Goal: Transaction & Acquisition: Purchase product/service

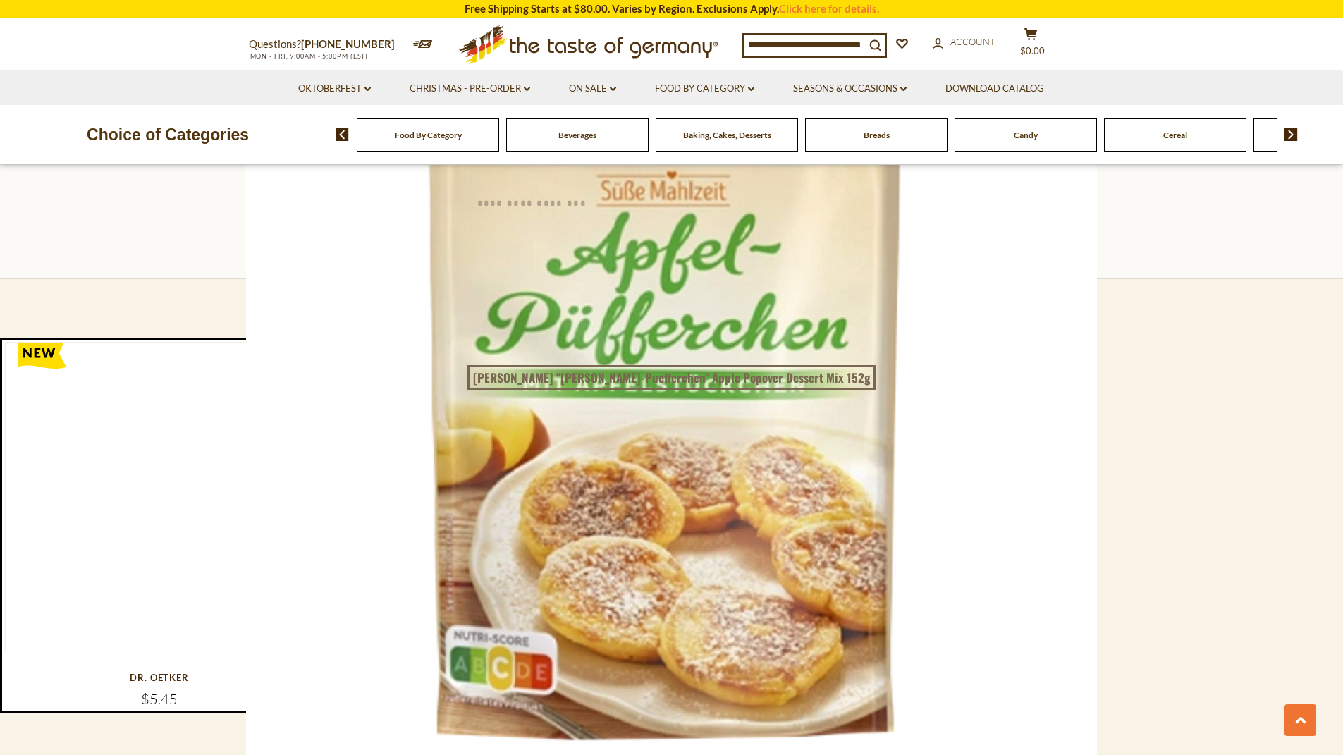
click at [686, 132] on span "Baking, Cakes, Desserts" at bounding box center [727, 135] width 88 height 11
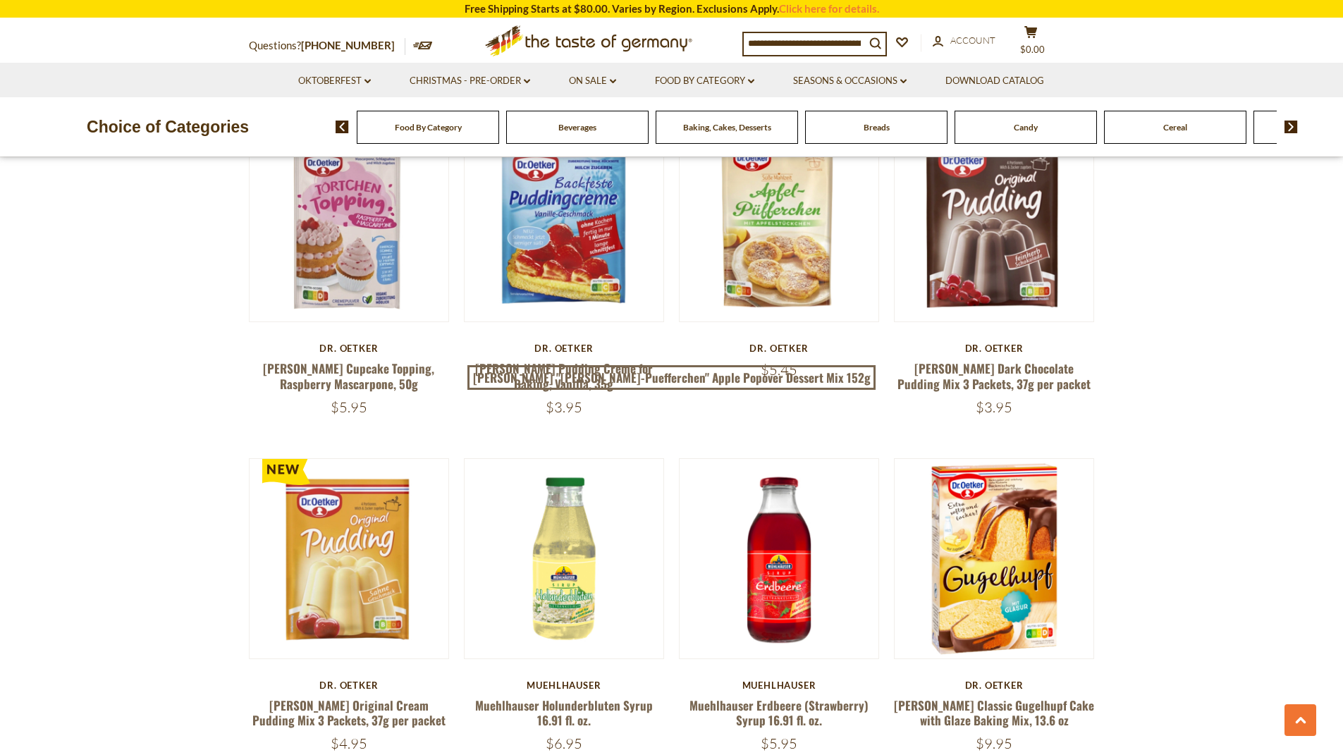
scroll to position [2907, 0]
click at [1013, 359] on link "[PERSON_NAME] Dark Chocolate Pudding Mix 3 Packets, 37g per packet" at bounding box center [993, 375] width 193 height 32
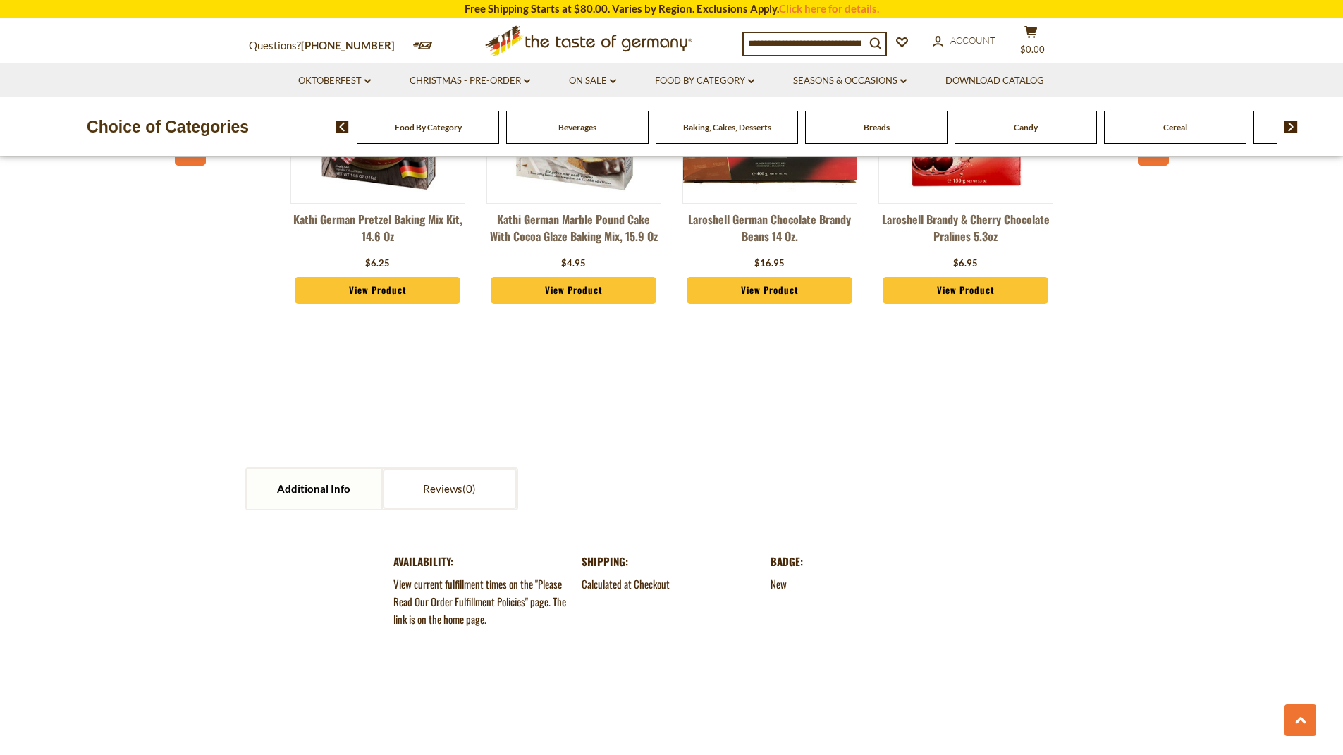
scroll to position [1214, 0]
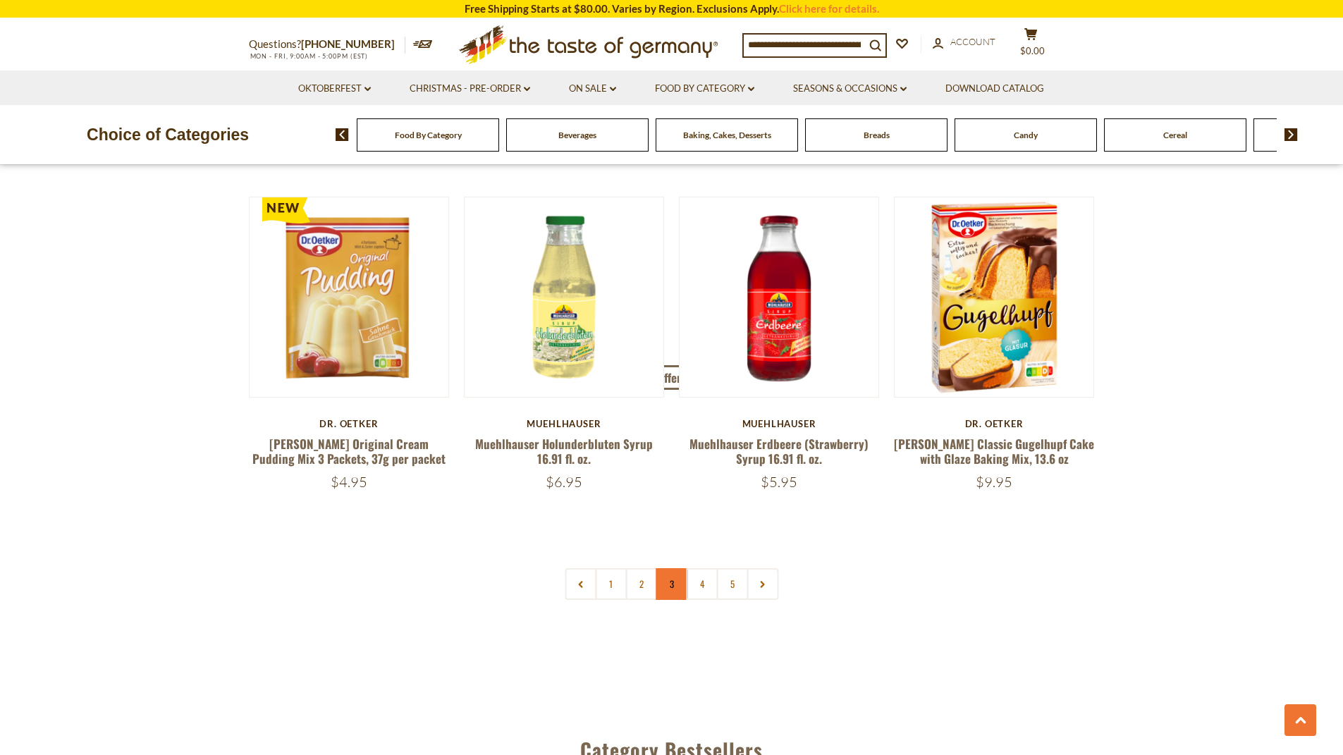
click at [677, 569] on link "3" at bounding box center [671, 584] width 32 height 32
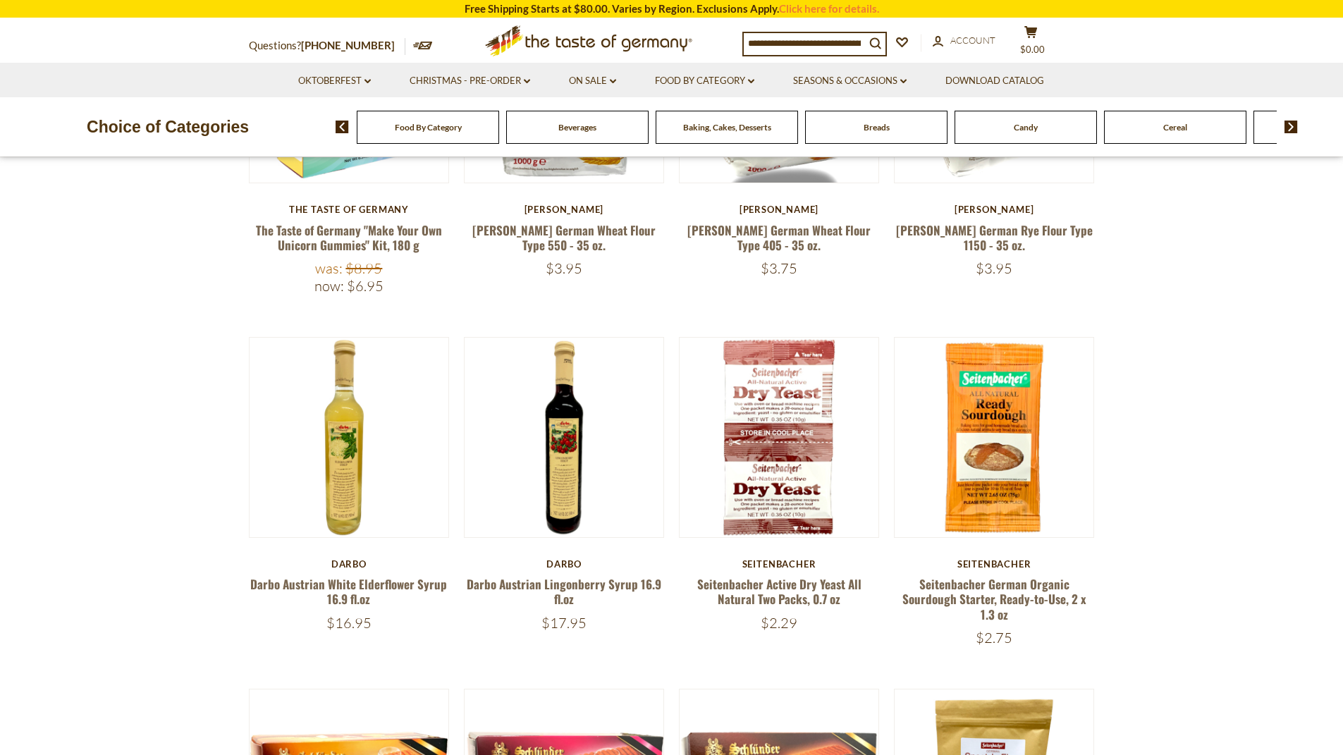
scroll to position [675, 0]
